Goal: Information Seeking & Learning: Learn about a topic

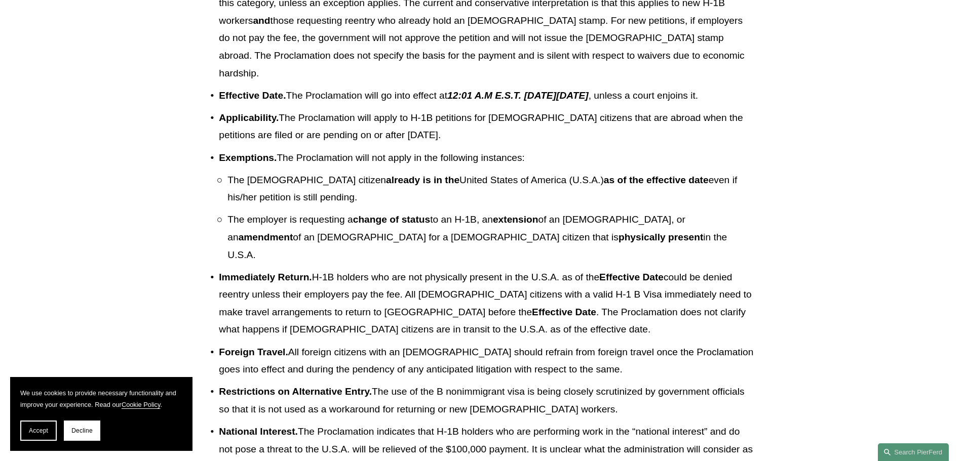
scroll to position [355, 0]
click at [393, 104] on p "Effective Date. The Proclamation will go into effect at 12:01 A.M E.S.T. [DATE]…" at bounding box center [486, 96] width 535 height 18
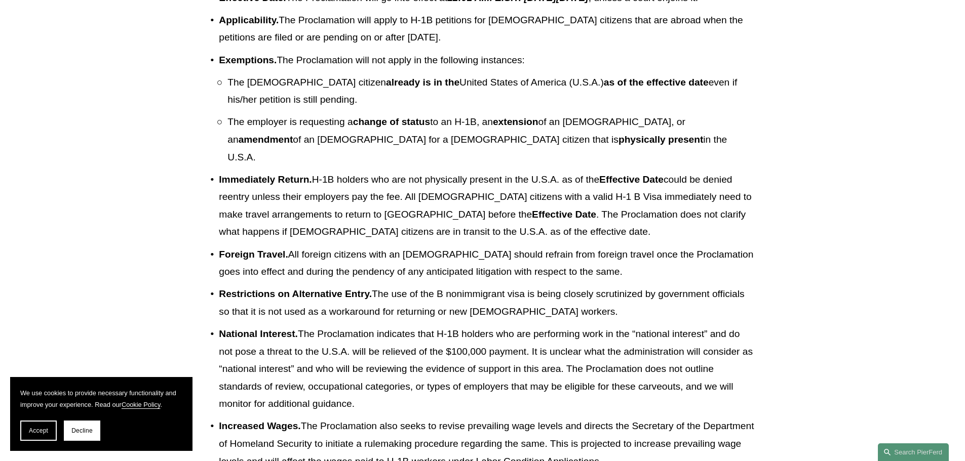
scroll to position [507, 0]
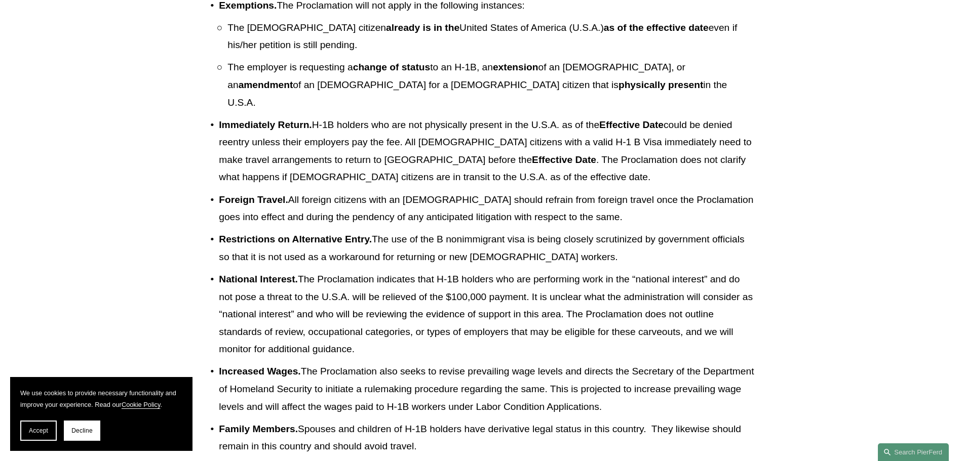
drag, startPoint x: 522, startPoint y: 298, endPoint x: 560, endPoint y: 349, distance: 63.0
click at [560, 349] on ul "Payment . Employers must pay a fee of $100,000 per worker to employ [DEMOGRAPHI…" at bounding box center [482, 189] width 544 height 728
click at [560, 349] on p "National Interest. The Proclamation indicates that H-1B holders who are perform…" at bounding box center [486, 315] width 535 height 88
drag, startPoint x: 574, startPoint y: 349, endPoint x: 403, endPoint y: 274, distance: 186.7
click at [403, 274] on p "National Interest. The Proclamation indicates that H-1B holders who are perform…" at bounding box center [486, 315] width 535 height 88
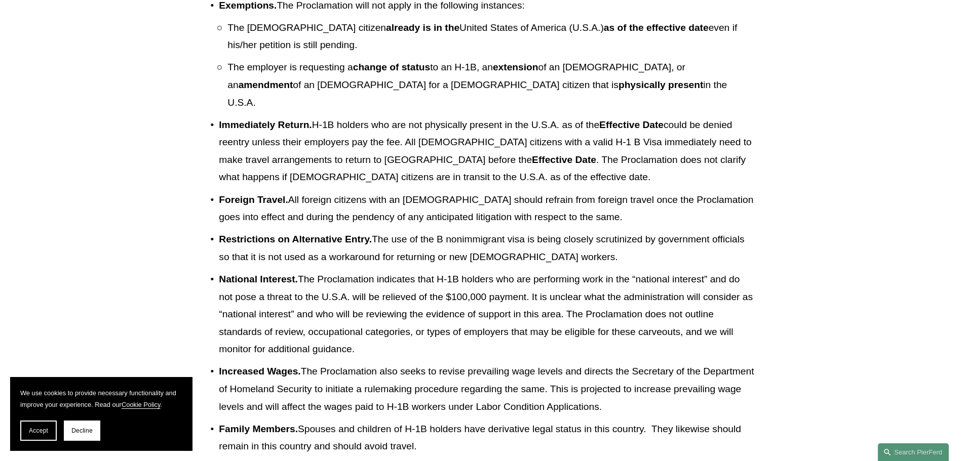
click at [403, 274] on p "National Interest. The Proclamation indicates that H-1B holders who are perform…" at bounding box center [486, 315] width 535 height 88
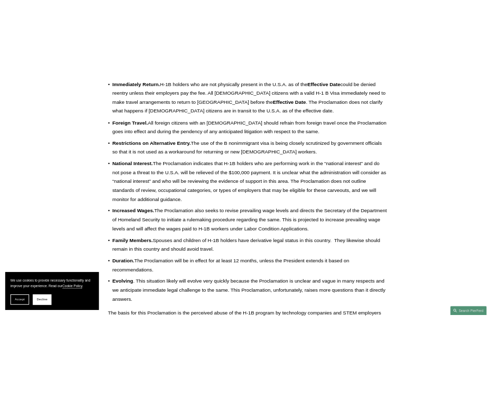
scroll to position [659, 0]
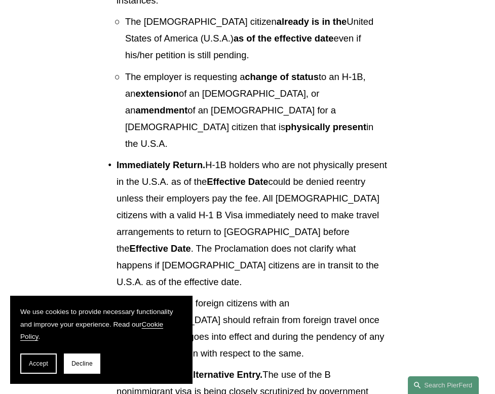
click at [196, 179] on p "Immediately Return. H-1B holders who are not physically present in the U.S.A. a…" at bounding box center [252, 224] width 270 height 134
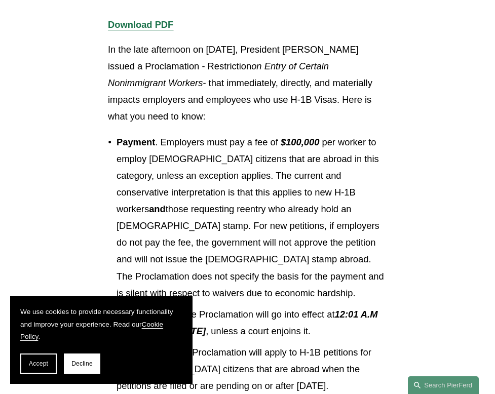
scroll to position [253, 0]
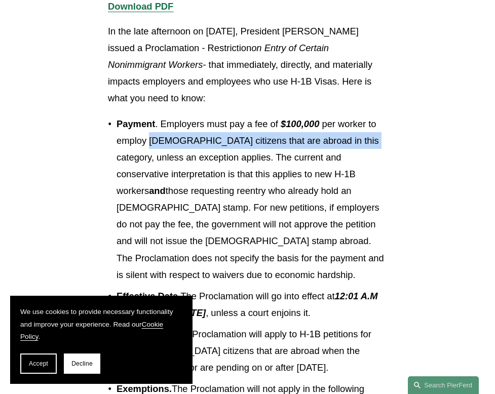
drag, startPoint x: 149, startPoint y: 158, endPoint x: 351, endPoint y: 163, distance: 201.2
click at [353, 163] on p "Payment . Employers must pay a fee of $100,000 per worker to employ [DEMOGRAPHI…" at bounding box center [252, 198] width 270 height 167
click at [351, 163] on p "Payment . Employers must pay a fee of $100,000 per worker to employ [DEMOGRAPHI…" at bounding box center [252, 198] width 270 height 167
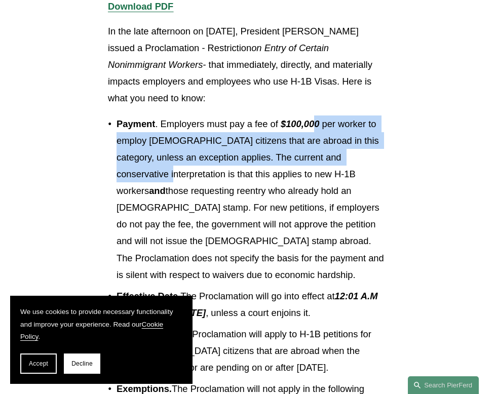
drag, startPoint x: 325, startPoint y: 153, endPoint x: 361, endPoint y: 183, distance: 47.2
click at [361, 183] on p "Payment . Employers must pay a fee of $100,000 per worker to employ [DEMOGRAPHI…" at bounding box center [252, 198] width 270 height 167
click at [234, 173] on p "Payment . Employers must pay a fee of $100,000 per worker to employ [DEMOGRAPHI…" at bounding box center [252, 198] width 270 height 167
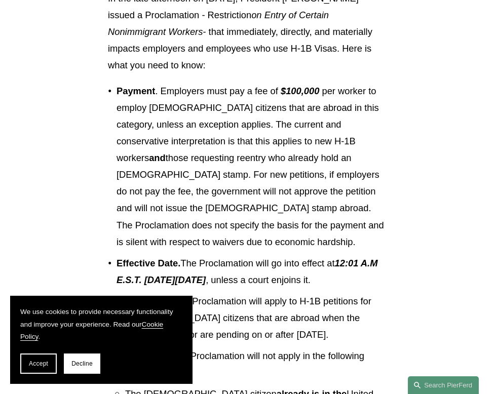
scroll to position [304, 0]
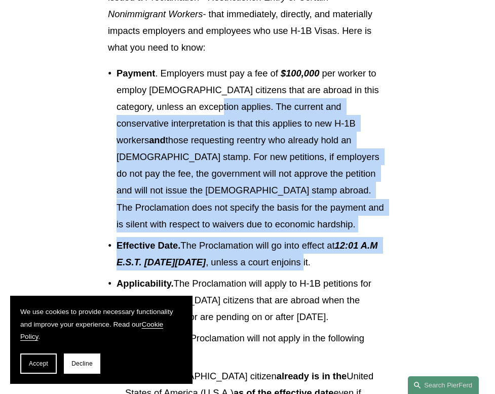
drag, startPoint x: 182, startPoint y: 121, endPoint x: 383, endPoint y: 259, distance: 244.8
click at [383, 259] on p "Effective Date. The Proclamation will go into effect at 12:01 A.M E.S.T. [DATE]…" at bounding box center [252, 253] width 270 height 33
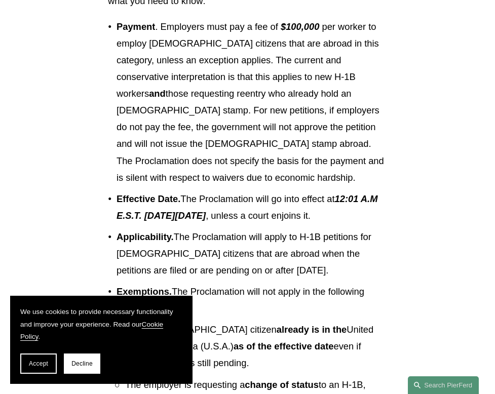
scroll to position [405, 0]
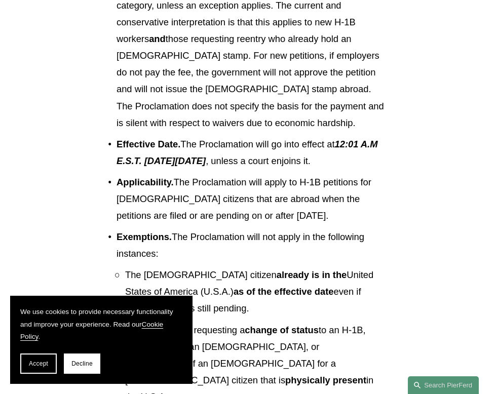
drag, startPoint x: 198, startPoint y: 206, endPoint x: 341, endPoint y: 236, distance: 146.8
click at [341, 224] on p "Applicability. The Proclamation will apply to H-1B petitions for [DEMOGRAPHIC_D…" at bounding box center [252, 199] width 270 height 50
drag, startPoint x: 352, startPoint y: 238, endPoint x: 125, endPoint y: 218, distance: 228.3
click at [117, 210] on p "Applicability. The Proclamation will apply to H-1B petitions for [DEMOGRAPHIC_D…" at bounding box center [252, 199] width 270 height 50
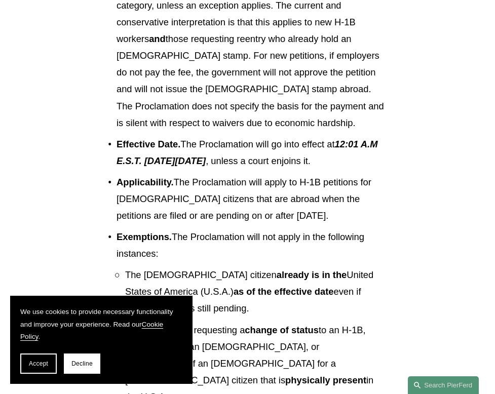
click at [125, 218] on p "Applicability. The Proclamation will apply to H-1B petitions for [DEMOGRAPHIC_D…" at bounding box center [252, 199] width 270 height 50
drag, startPoint x: 117, startPoint y: 207, endPoint x: 314, endPoint y: 237, distance: 199.2
click at [314, 224] on p "Applicability. The Proclamation will apply to H-1B petitions for [DEMOGRAPHIC_D…" at bounding box center [252, 199] width 270 height 50
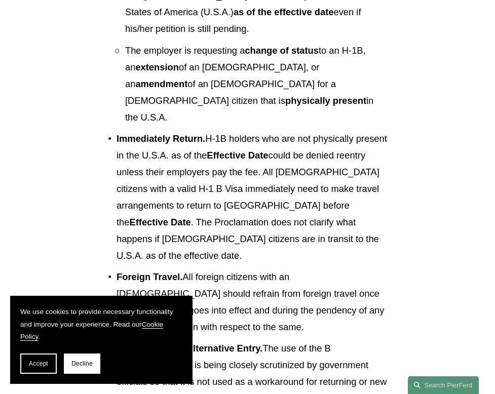
scroll to position [709, 0]
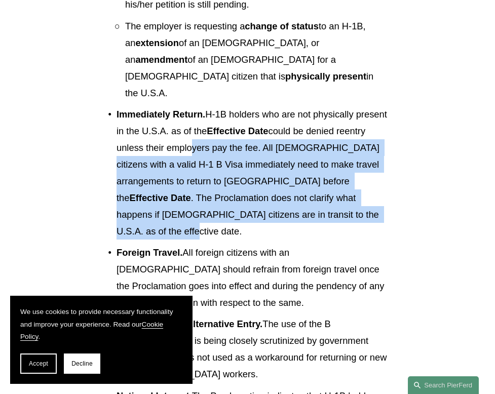
drag, startPoint x: 221, startPoint y: 131, endPoint x: 382, endPoint y: 199, distance: 174.3
click at [382, 199] on p "Immediately Return. H-1B holders who are not physically present in the U.S.A. a…" at bounding box center [252, 173] width 270 height 134
click at [381, 199] on p "Immediately Return. H-1B holders who are not physically present in the U.S.A. a…" at bounding box center [252, 173] width 270 height 134
click at [136, 171] on p "Immediately Return. H-1B holders who are not physically present in the U.S.A. a…" at bounding box center [252, 173] width 270 height 134
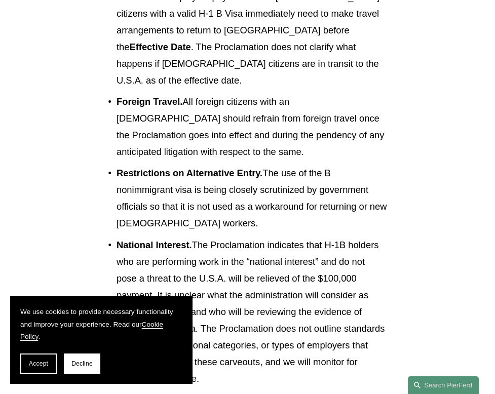
scroll to position [861, 0]
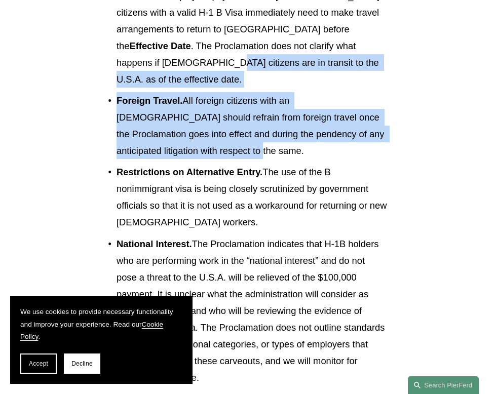
drag, startPoint x: 149, startPoint y: 56, endPoint x: 243, endPoint y: 119, distance: 112.8
click at [243, 119] on ul "Payment . Employers must pay a fee of $100,000 per worker to employ [DEMOGRAPHI…" at bounding box center [247, 98] width 279 height 1181
click at [243, 120] on p "Foreign Travel. All [DEMOGRAPHIC_DATA] citizens with an [DEMOGRAPHIC_DATA] shou…" at bounding box center [252, 125] width 270 height 67
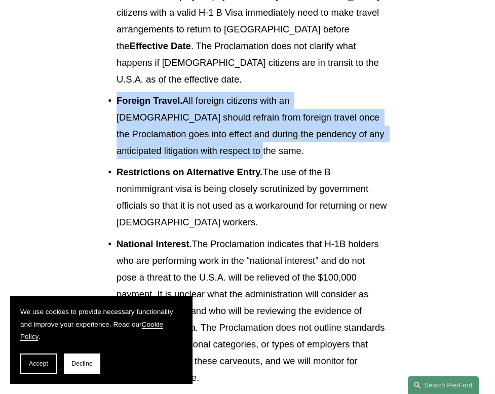
drag, startPoint x: 193, startPoint y: 97, endPoint x: 100, endPoint y: 72, distance: 96.1
click at [117, 92] on p "Foreign Travel. All [DEMOGRAPHIC_DATA] citizens with an [DEMOGRAPHIC_DATA] shou…" at bounding box center [252, 125] width 270 height 67
click at [230, 92] on p "Foreign Travel. All [DEMOGRAPHIC_DATA] citizens with an [DEMOGRAPHIC_DATA] shou…" at bounding box center [252, 125] width 270 height 67
click at [179, 95] on strong "Foreign Travel." at bounding box center [150, 100] width 66 height 11
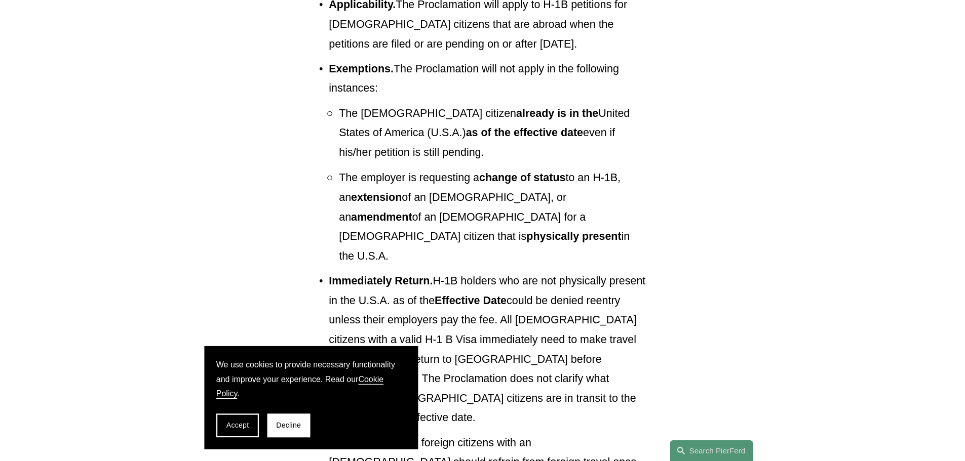
scroll to position [608, 0]
